Goal: Task Accomplishment & Management: Complete application form

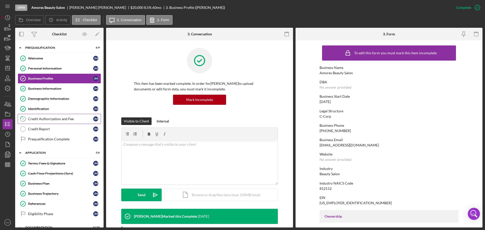
scroll to position [76, 0]
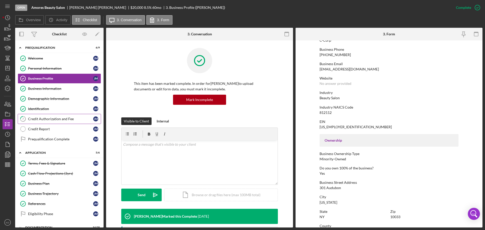
click at [54, 118] on div "Credit Authorization and Fee" at bounding box center [60, 119] width 65 height 4
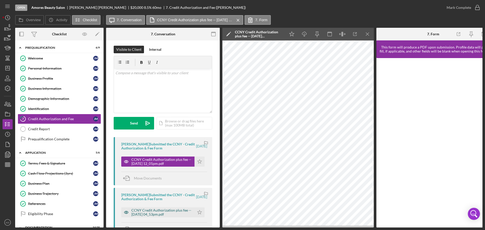
scroll to position [3, 0]
drag, startPoint x: 147, startPoint y: 210, endPoint x: 172, endPoint y: 209, distance: 25.0
click at [147, 210] on div "CCNY Credit Authorization plus fee -- 2025-08-28 04_53pm.pdf" at bounding box center [161, 212] width 61 height 8
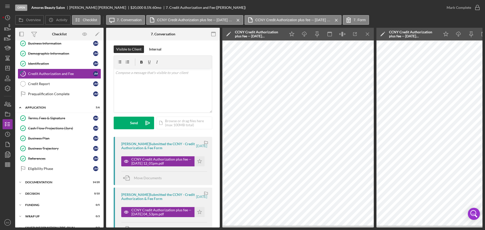
scroll to position [55, 0]
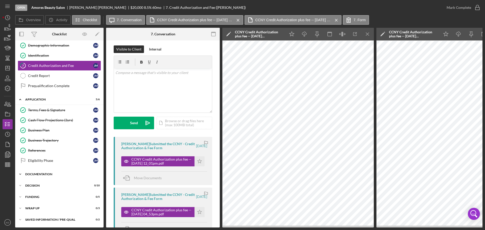
click at [20, 173] on icon "Icon/Expander" at bounding box center [20, 174] width 10 height 10
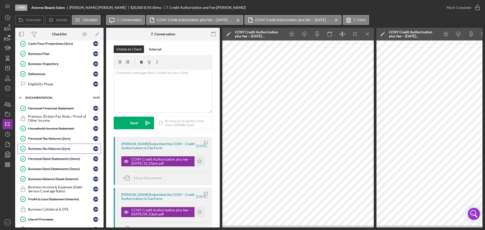
scroll to position [130, 0]
click at [41, 148] on div "Business Tax Returns (2yrs)" at bounding box center [60, 148] width 65 height 4
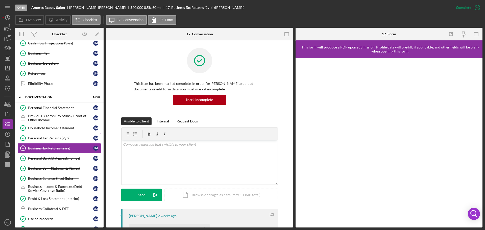
click at [46, 138] on div "Personal Tax Returns (2yrs)" at bounding box center [60, 138] width 65 height 4
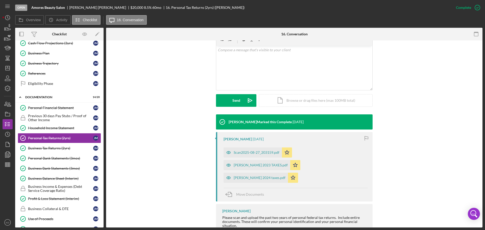
scroll to position [99, 0]
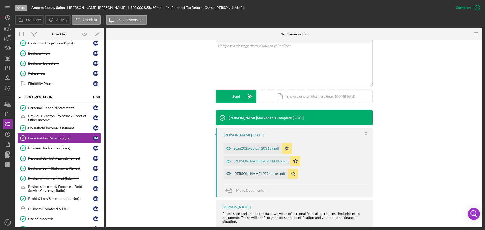
click at [248, 172] on div "[PERSON_NAME] 2024 taxes.pdf" at bounding box center [260, 174] width 52 height 4
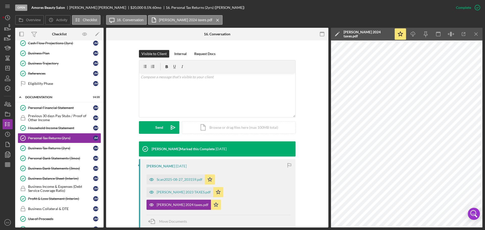
scroll to position [66, 0]
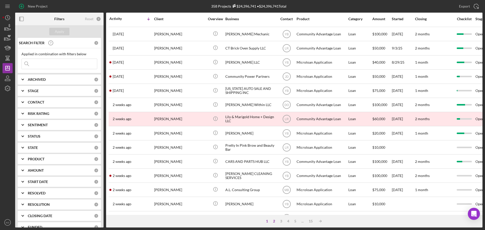
scroll to position [126, 0]
click at [274, 221] on div "2" at bounding box center [273, 221] width 7 height 4
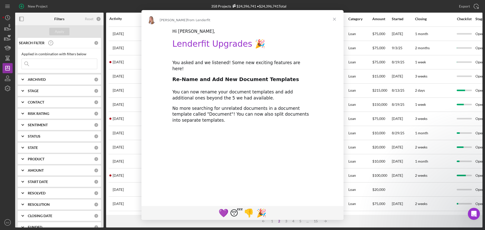
scroll to position [0, 0]
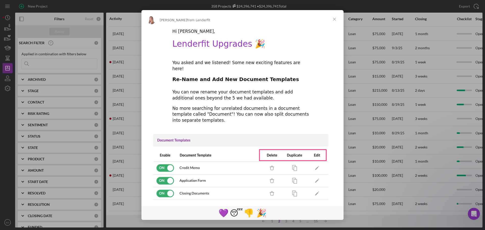
click at [334, 20] on span "Close" at bounding box center [334, 19] width 18 height 18
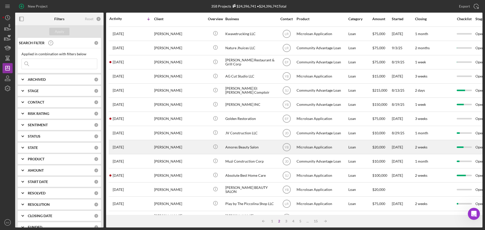
click at [240, 146] on div "Amores Beauty Salon" at bounding box center [250, 146] width 51 height 13
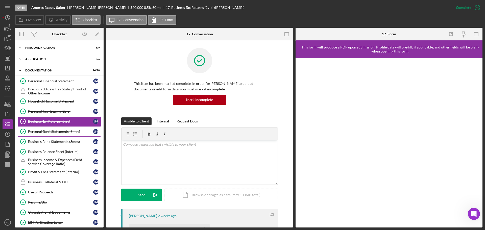
drag, startPoint x: 47, startPoint y: 131, endPoint x: 62, endPoint y: 135, distance: 15.5
click at [47, 131] on div "Personal Bank Statements (3mos)" at bounding box center [60, 132] width 65 height 4
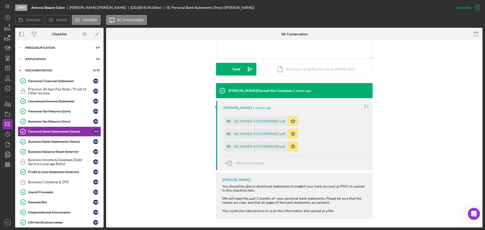
scroll to position [126, 0]
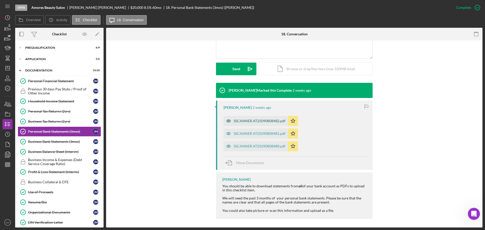
click at [251, 120] on div "SSCANNER AT25090808482.pdf" at bounding box center [260, 121] width 52 height 4
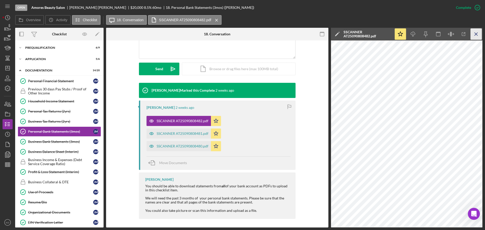
drag, startPoint x: 474, startPoint y: 36, endPoint x: 412, endPoint y: 57, distance: 65.6
click at [474, 36] on icon "Icon/Menu Close" at bounding box center [476, 34] width 11 height 11
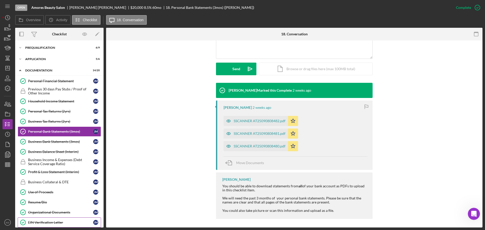
drag, startPoint x: 44, startPoint y: 223, endPoint x: 47, endPoint y: 223, distance: 2.8
click at [44, 223] on div "EIN Verification Letter" at bounding box center [60, 222] width 65 height 4
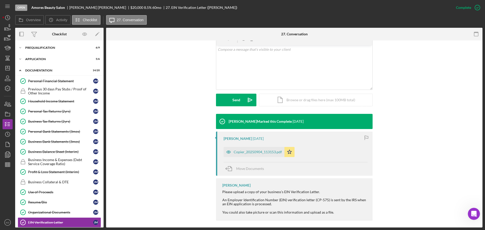
scroll to position [98, 0]
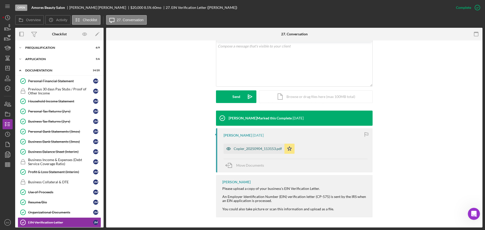
click at [257, 149] on div "Copier_20250904_113153.pdf" at bounding box center [258, 149] width 48 height 4
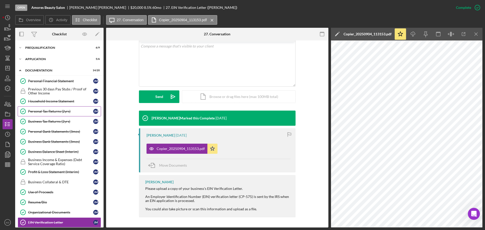
click at [50, 112] on div "Personal Tax Returns (2yrs)" at bounding box center [60, 111] width 65 height 4
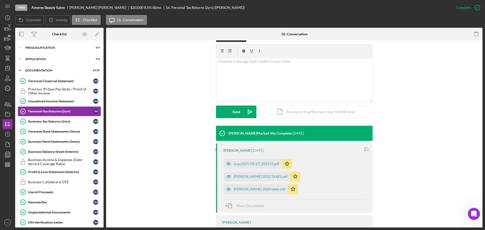
scroll to position [99, 0]
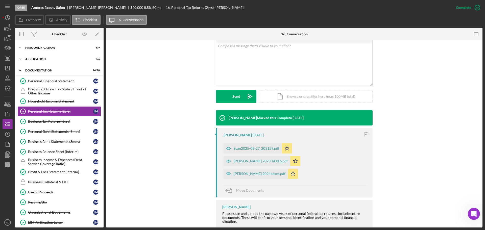
click at [261, 141] on div "Scan2025-08-27_203159.pdf Icon/Star" at bounding box center [259, 147] width 71 height 13
drag, startPoint x: 262, startPoint y: 148, endPoint x: 264, endPoint y: 150, distance: 3.1
click at [263, 148] on div "Scan2025-08-27_203159.pdf" at bounding box center [257, 148] width 46 height 4
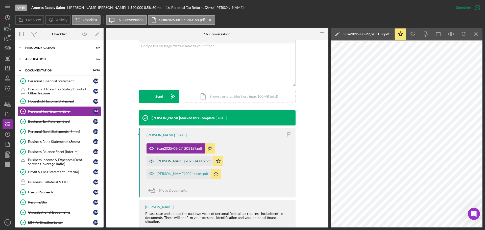
click at [211, 159] on div "[PERSON_NAME] 2023 TAXES.pdf" at bounding box center [184, 161] width 54 height 4
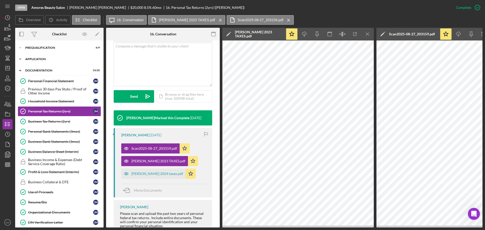
click at [20, 58] on icon "Icon/Expander" at bounding box center [20, 59] width 10 height 10
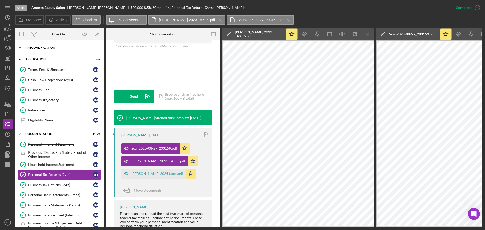
click at [21, 46] on icon "Icon/Expander" at bounding box center [20, 48] width 10 height 10
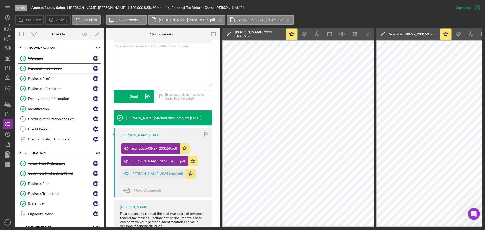
drag, startPoint x: 35, startPoint y: 68, endPoint x: 48, endPoint y: 73, distance: 14.1
click at [35, 68] on div "Personal Information" at bounding box center [60, 68] width 65 height 4
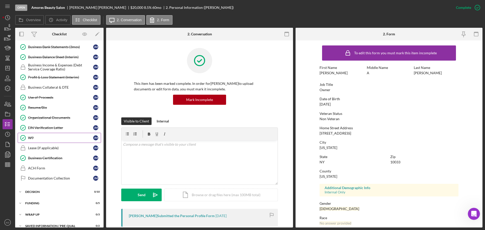
scroll to position [252, 0]
click at [30, 140] on link "W9 W9 [PERSON_NAME]" at bounding box center [59, 137] width 83 height 10
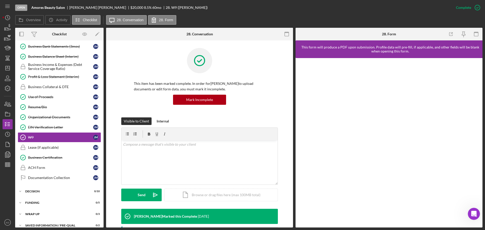
scroll to position [94, 0]
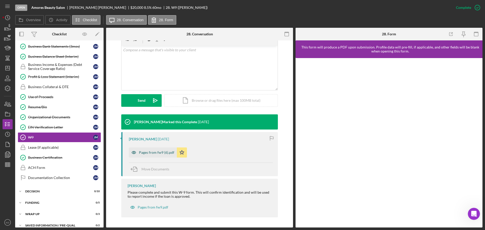
click at [143, 154] on div "Pages from fw9 (6).pdf" at bounding box center [156, 153] width 35 height 4
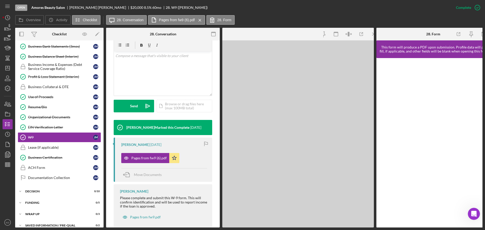
scroll to position [100, 0]
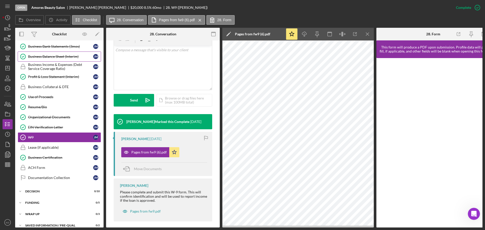
click at [41, 57] on div "Business Balance Sheet (Interim)" at bounding box center [60, 57] width 65 height 4
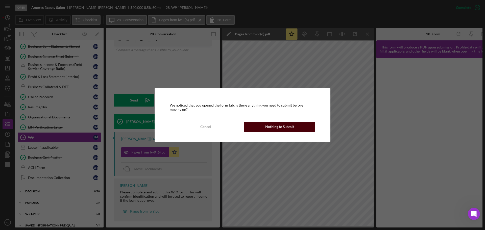
click at [278, 127] on div "Nothing to Submit" at bounding box center [279, 127] width 29 height 10
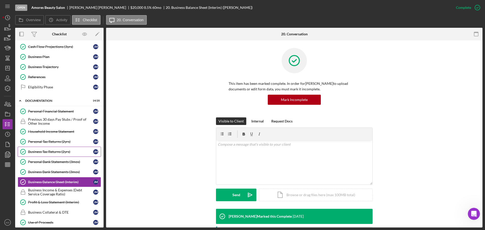
scroll to position [127, 0]
click at [46, 152] on div "Business Tax Returns (2yrs)" at bounding box center [60, 152] width 65 height 4
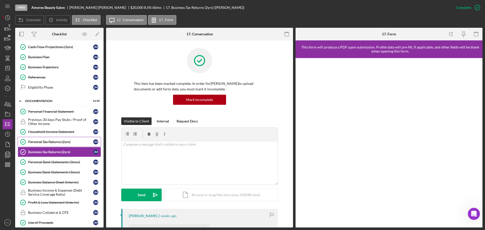
click at [44, 142] on div "Personal Tax Returns (2yrs)" at bounding box center [60, 142] width 65 height 4
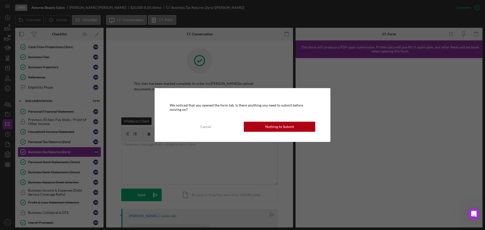
drag, startPoint x: 283, startPoint y: 122, endPoint x: 290, endPoint y: 130, distance: 10.5
click at [283, 122] on div "Nothing to Submit" at bounding box center [279, 127] width 29 height 10
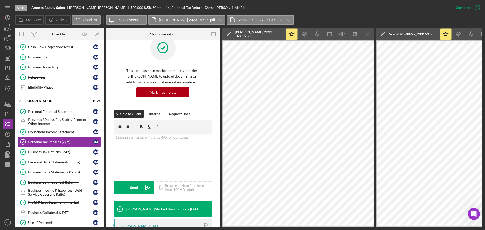
scroll to position [14, 0]
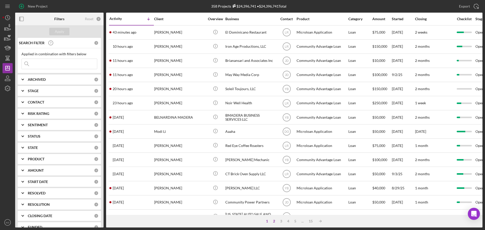
click at [273, 220] on div "2" at bounding box center [273, 221] width 7 height 4
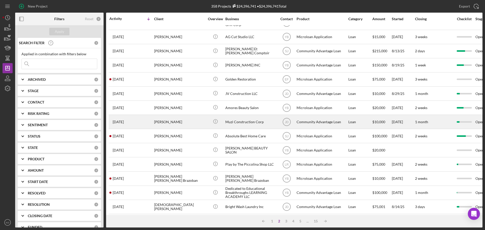
scroll to position [171, 0]
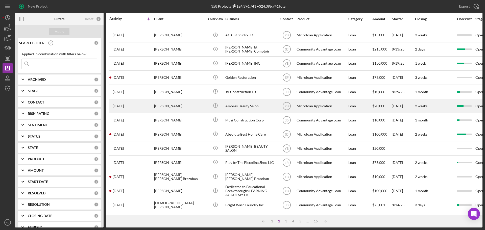
click at [237, 101] on div "Amores Beauty Salon" at bounding box center [250, 105] width 51 height 13
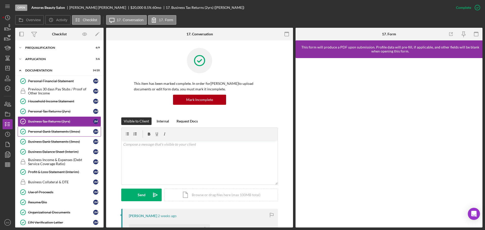
click at [44, 131] on div "Personal Bank Statements (3mos)" at bounding box center [60, 132] width 65 height 4
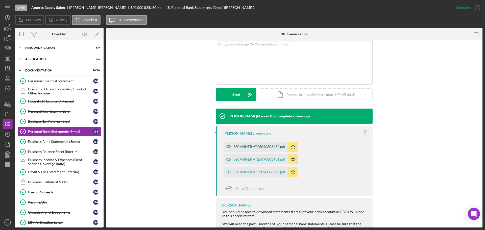
scroll to position [101, 0]
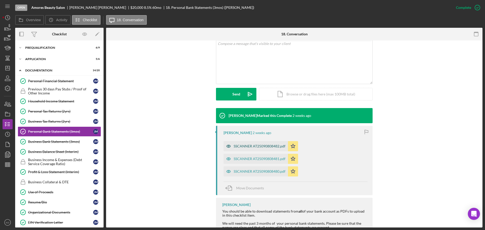
click at [253, 147] on div "SSCANNER AT25090808482.pdf" at bounding box center [260, 146] width 52 height 4
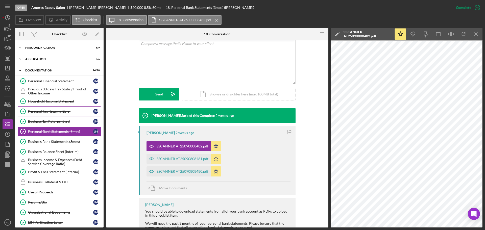
click at [37, 111] on div "Personal Tax Returns (2yrs)" at bounding box center [60, 111] width 65 height 4
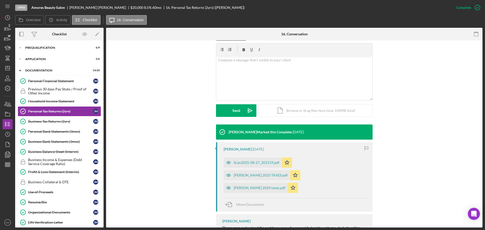
scroll to position [99, 0]
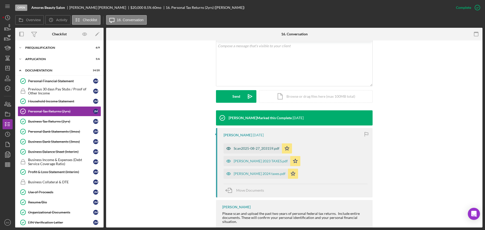
click at [241, 150] on div "Scan2025-08-27_203159.pdf" at bounding box center [257, 148] width 46 height 4
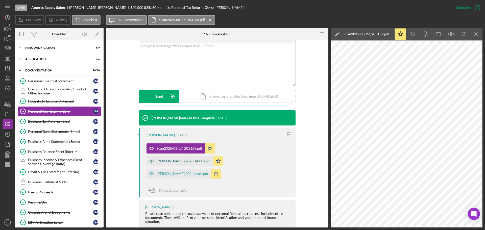
click at [211, 159] on div "[PERSON_NAME] 2023 TAXES.pdf" at bounding box center [184, 161] width 54 height 4
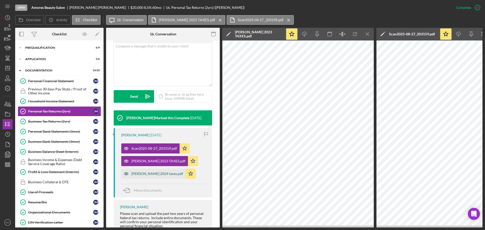
click at [142, 174] on div "[PERSON_NAME] 2024 taxes.pdf" at bounding box center [157, 174] width 52 height 4
